Goal: Task Accomplishment & Management: Use online tool/utility

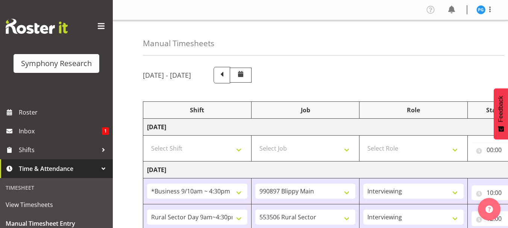
select select "26078"
select select "10631"
select select "47"
select select "81561"
select select "10587"
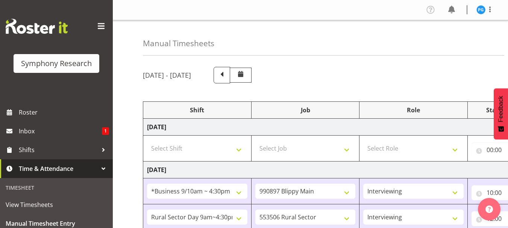
select select "47"
select select "81561"
select select "10587"
select select "47"
select select "81561"
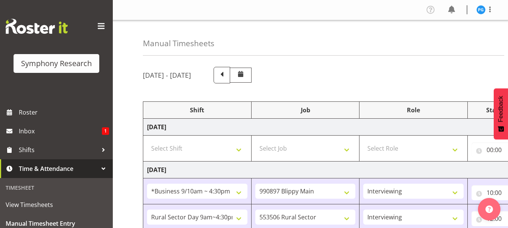
select select "10587"
select select "47"
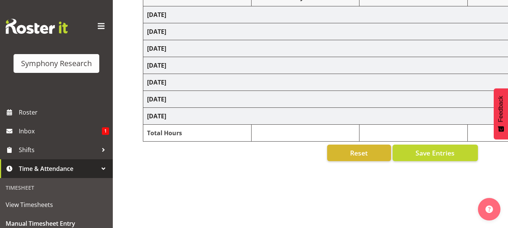
select select "26078"
select select "10631"
select select "47"
select select "81561"
select select "10587"
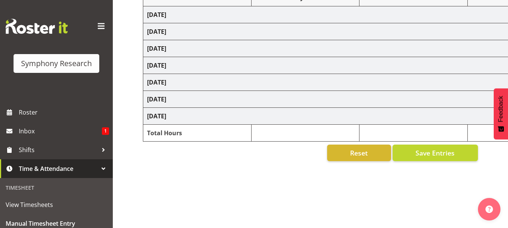
select select "47"
select select "81561"
select select "10587"
select select "47"
select select "81561"
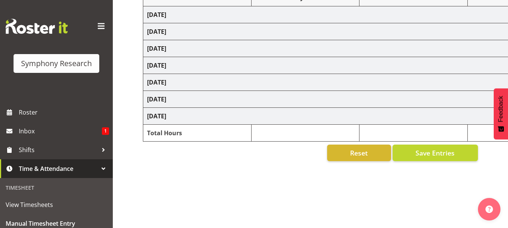
select select "10587"
select select "47"
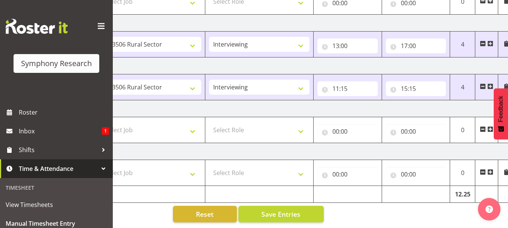
scroll to position [0, 161]
